Goal: Information Seeking & Learning: Learn about a topic

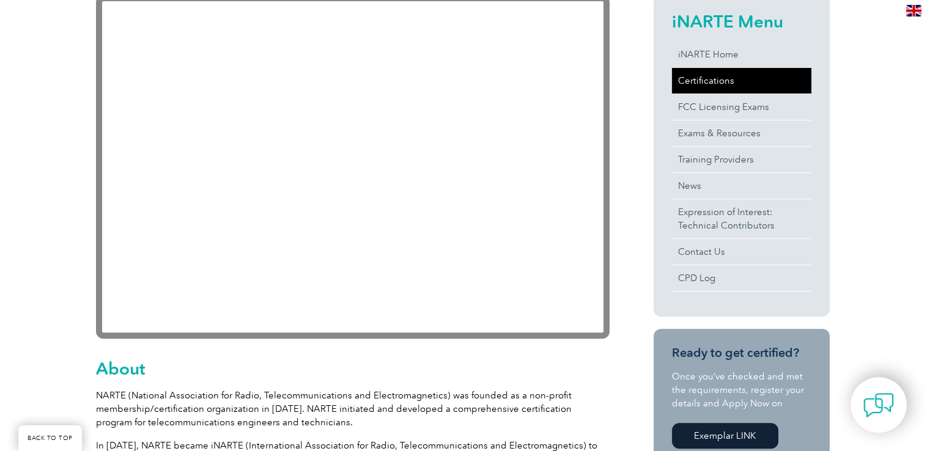
scroll to position [306, 0]
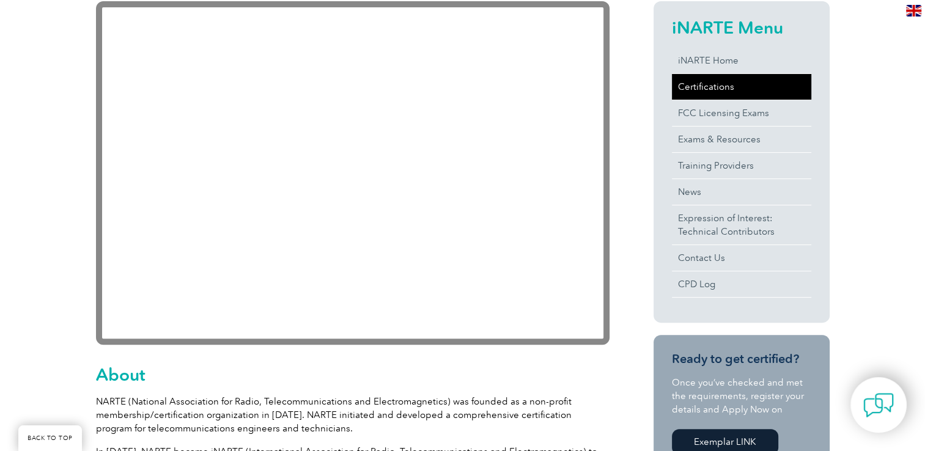
click at [714, 87] on link "Certifications" at bounding box center [741, 87] width 139 height 26
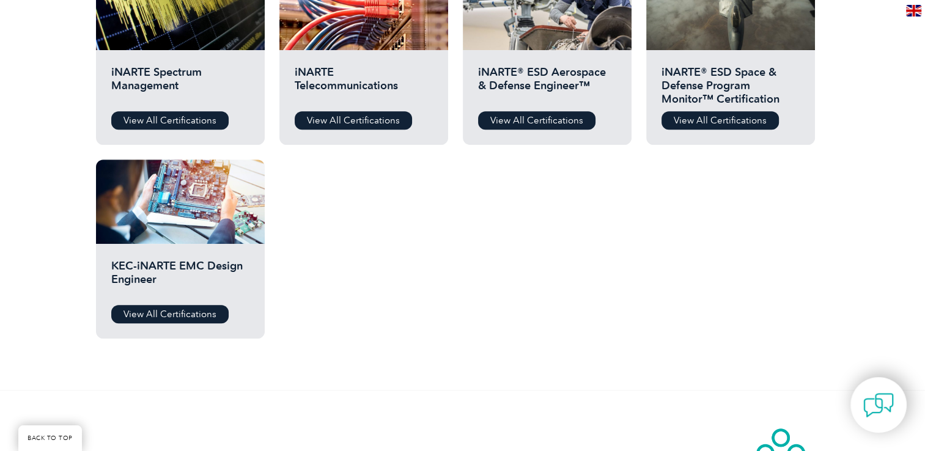
scroll to position [692, 0]
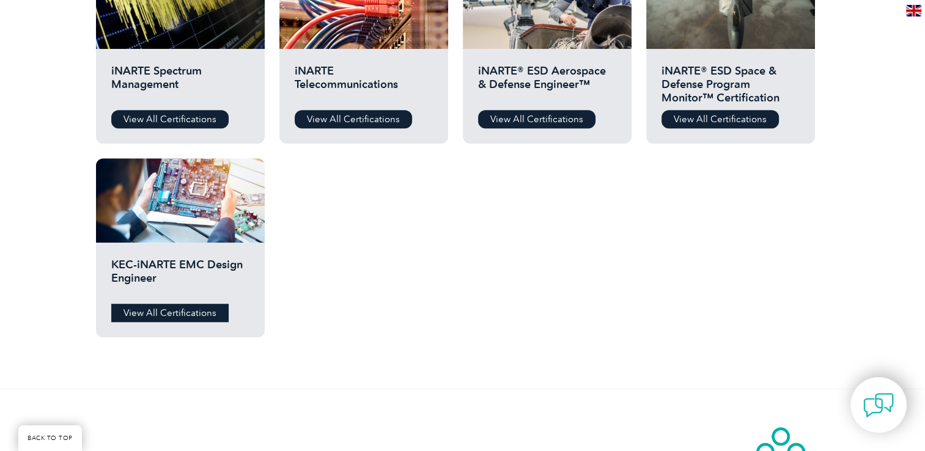
click at [175, 316] on link "View All Certifications" at bounding box center [169, 313] width 117 height 18
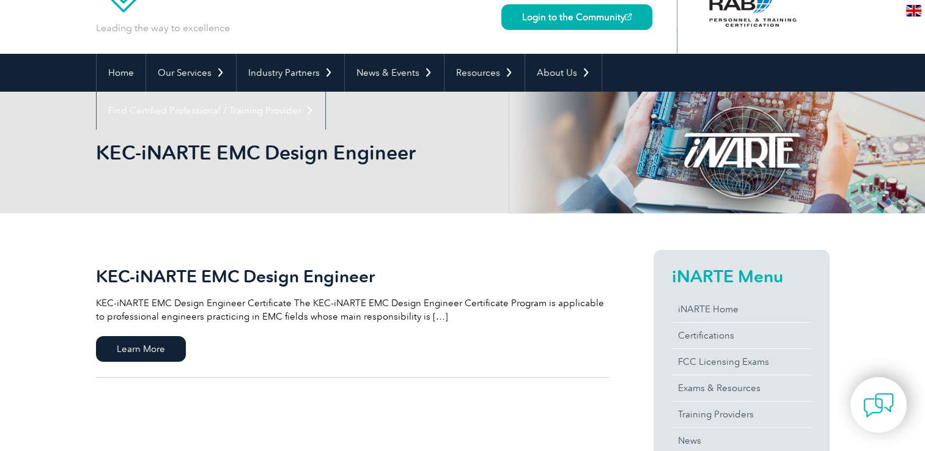
scroll to position [122, 0]
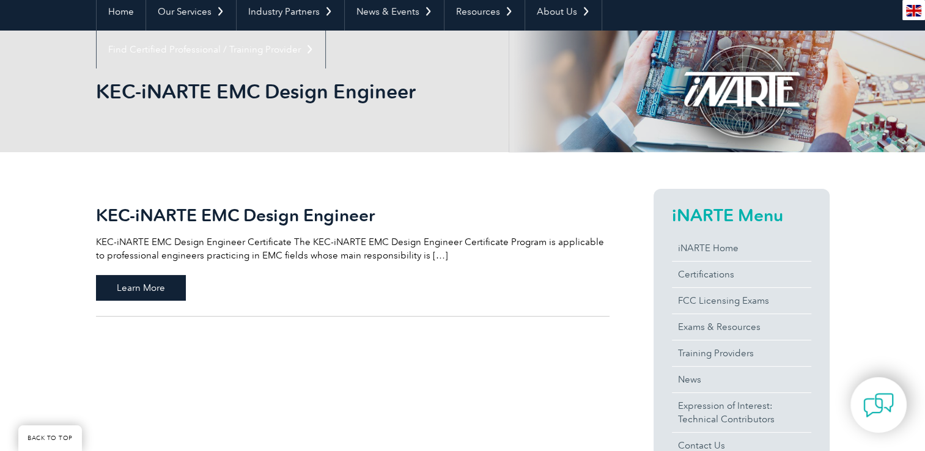
click at [161, 292] on span "Learn More" at bounding box center [141, 288] width 90 height 26
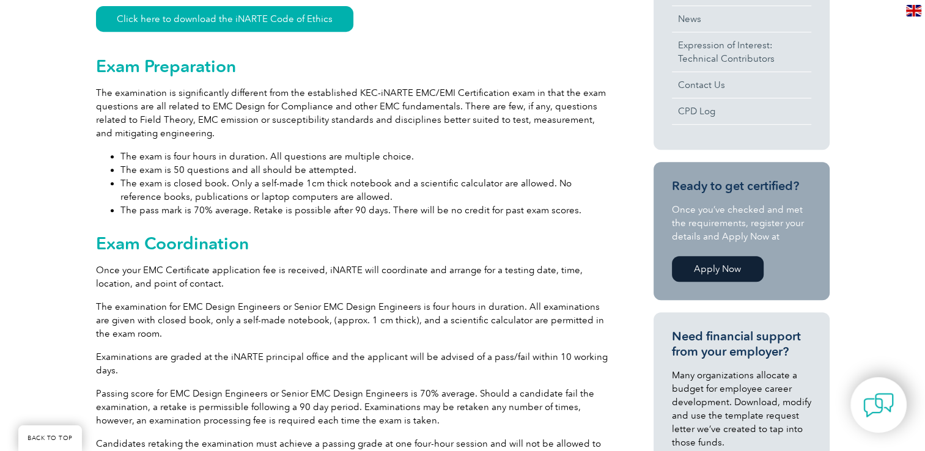
scroll to position [570, 0]
